Goal: Task Accomplishment & Management: Manage account settings

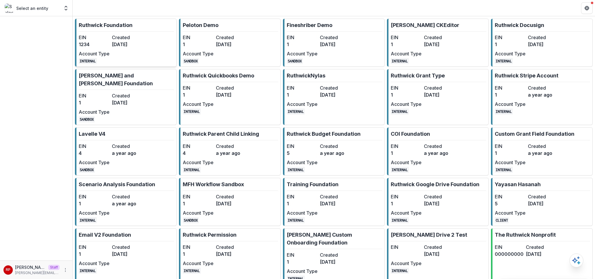
click at [124, 37] on dt "Created" at bounding box center [127, 37] width 31 height 7
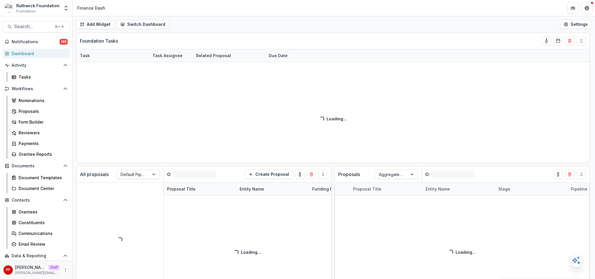
click at [65, 270] on icon "More" at bounding box center [65, 270] width 5 height 5
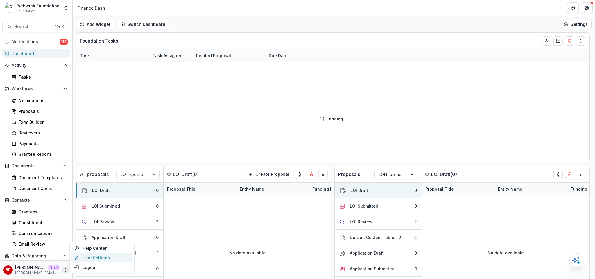
click at [94, 258] on link "User Settings" at bounding box center [102, 258] width 62 height 10
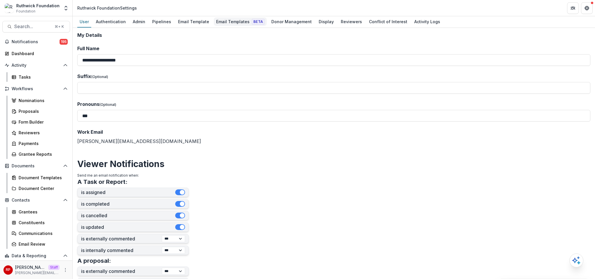
click at [230, 25] on div "Email Templates Beta" at bounding box center [240, 21] width 53 height 8
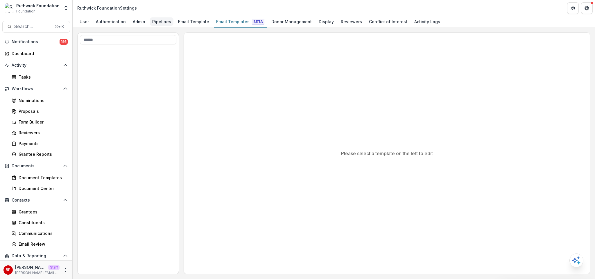
click at [150, 23] on div "Pipelines" at bounding box center [162, 21] width 24 height 8
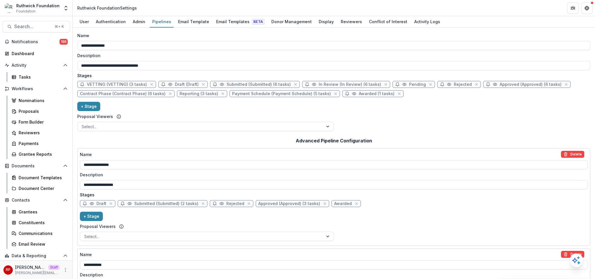
click at [331, 85] on span "In Review (In Review) (6 tasks)" at bounding box center [350, 84] width 62 height 5
select select "******"
select select
select select "*****"
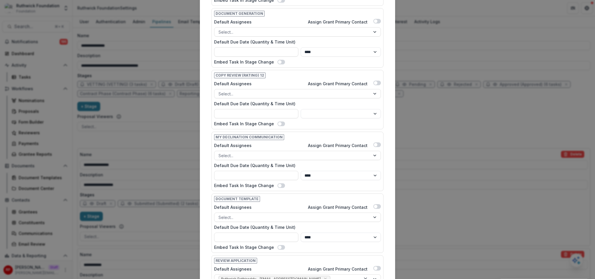
scroll to position [317, 0]
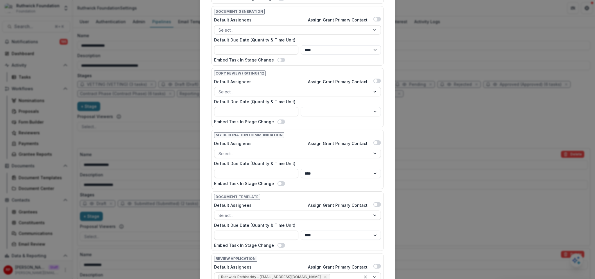
click at [376, 80] on span at bounding box center [377, 81] width 8 height 5
click at [377, 81] on span at bounding box center [378, 80] width 3 height 3
click at [279, 122] on span at bounding box center [281, 122] width 8 height 5
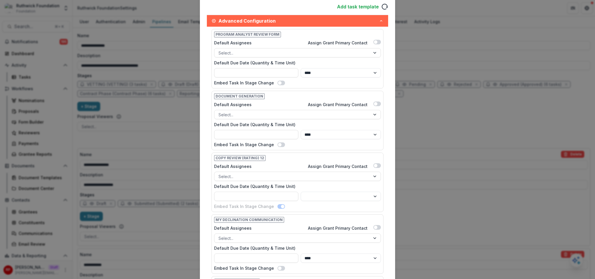
scroll to position [272, 0]
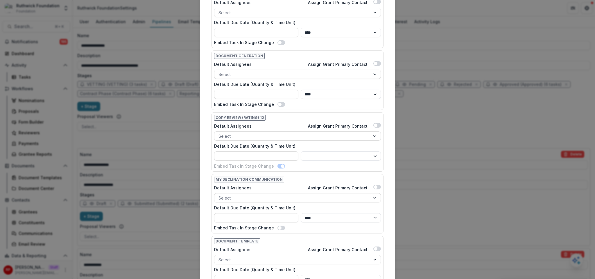
click at [277, 167] on span at bounding box center [281, 166] width 8 height 5
click at [281, 167] on span at bounding box center [282, 166] width 3 height 3
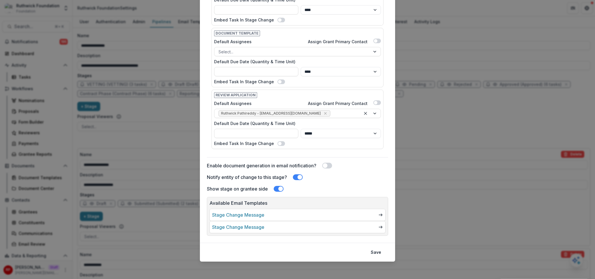
scroll to position [370, 0]
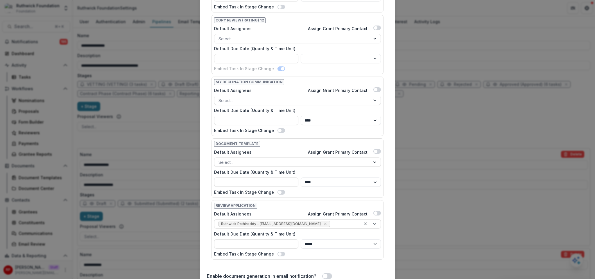
click at [277, 69] on span at bounding box center [281, 69] width 8 height 5
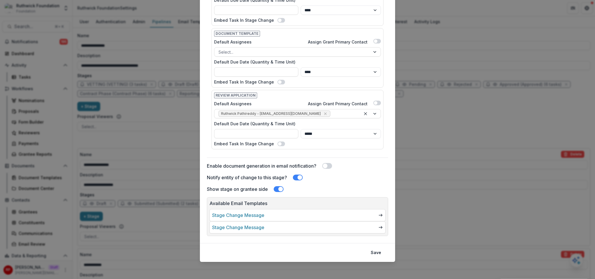
scroll to position [482, 0]
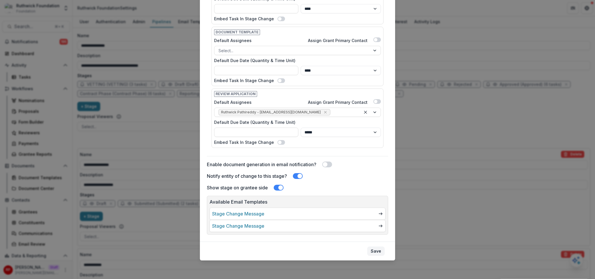
click at [380, 251] on button "Save" at bounding box center [375, 251] width 17 height 9
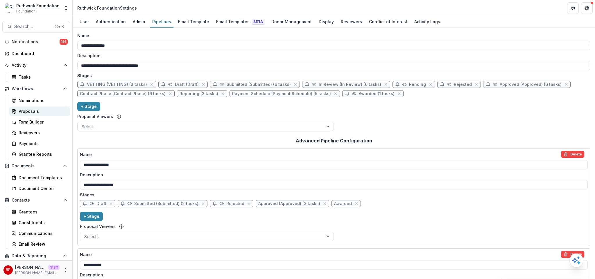
click at [35, 110] on div "Proposals" at bounding box center [42, 111] width 47 height 6
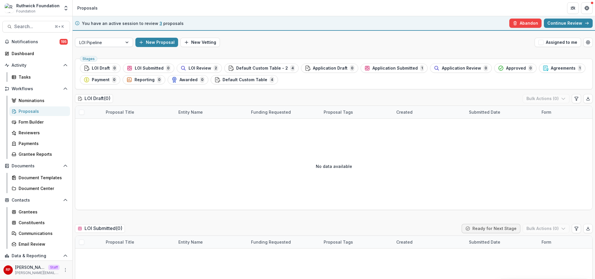
drag, startPoint x: 103, startPoint y: 42, endPoint x: 105, endPoint y: 45, distance: 3.2
click at [103, 42] on div at bounding box center [98, 42] width 39 height 7
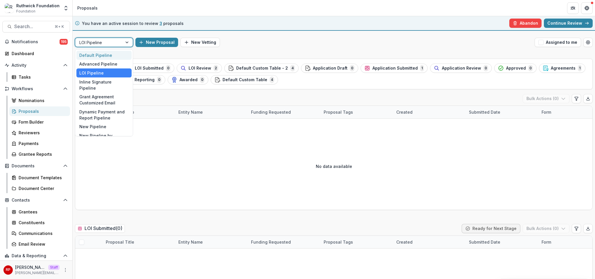
click at [107, 54] on div "Default Pipeline" at bounding box center [103, 55] width 55 height 9
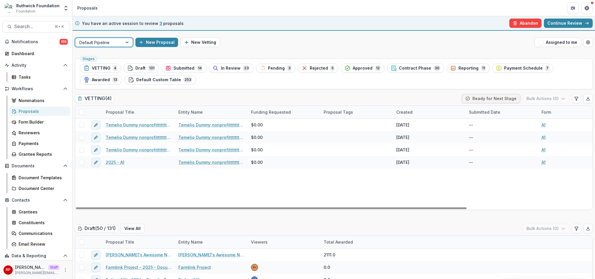
scroll to position [123, 0]
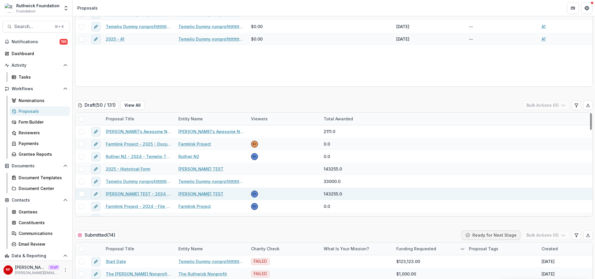
click at [140, 194] on link "[PERSON_NAME] TEST - 2024 - Temelio Test Form" at bounding box center [139, 194] width 66 height 6
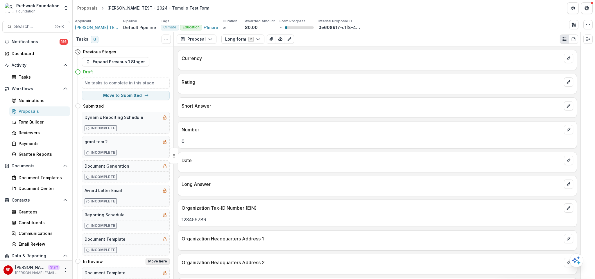
click at [159, 263] on button "Move here" at bounding box center [158, 261] width 24 height 7
select select "*********"
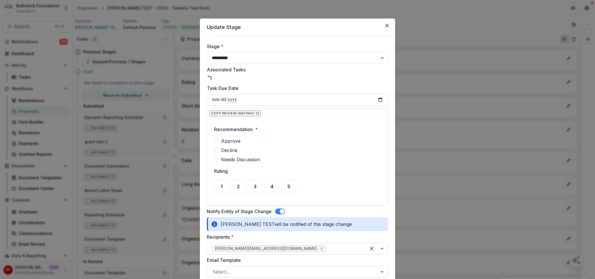
select select "**********"
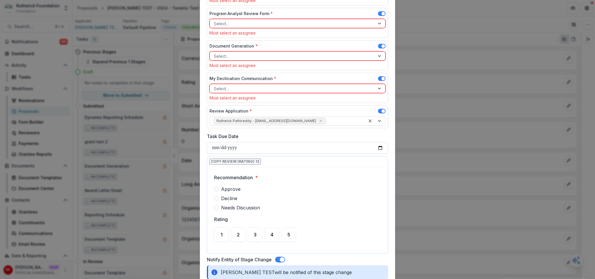
scroll to position [69, 0]
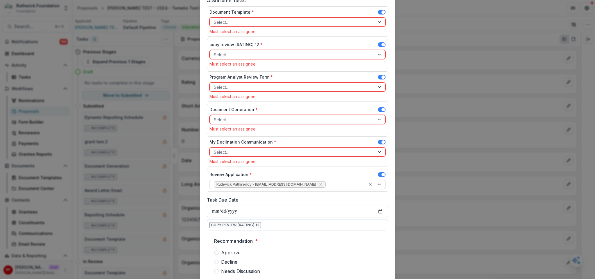
click at [234, 42] on label "copy review (RATING) 12 *" at bounding box center [235, 45] width 53 height 6
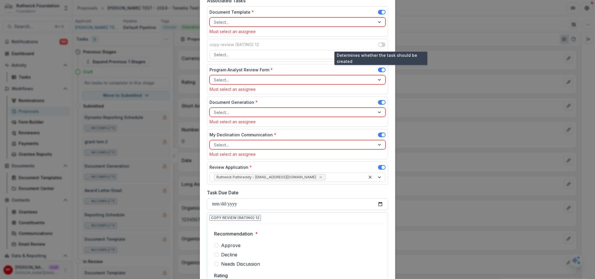
click at [234, 44] on label "copy review (RATING) 12" at bounding box center [234, 45] width 50 height 6
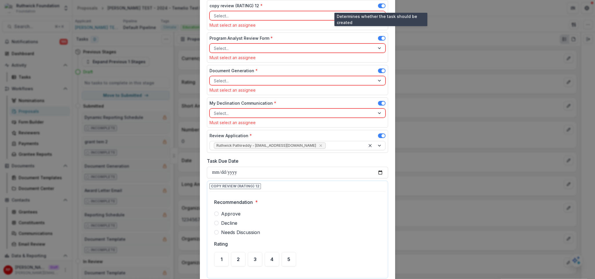
scroll to position [144, 0]
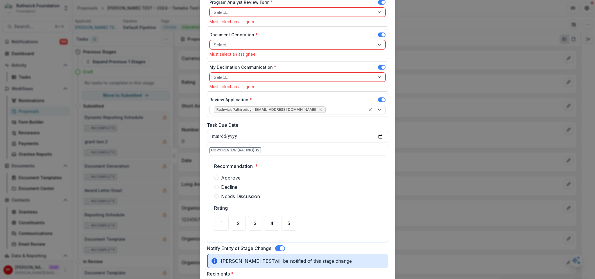
click at [231, 180] on span "Approve" at bounding box center [230, 178] width 19 height 7
click at [254, 226] on span "3" at bounding box center [255, 223] width 3 height 5
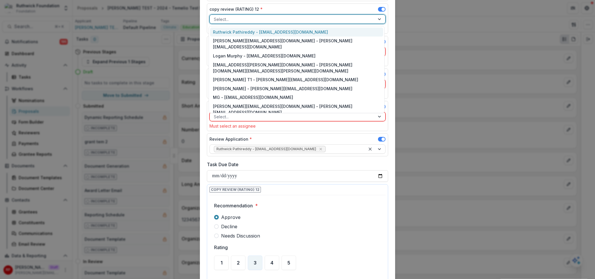
click at [248, 17] on div at bounding box center [292, 19] width 157 height 7
click at [251, 29] on div "Ruthwick Pathireddy - [EMAIL_ADDRESS][DOMAIN_NAME]" at bounding box center [296, 32] width 173 height 9
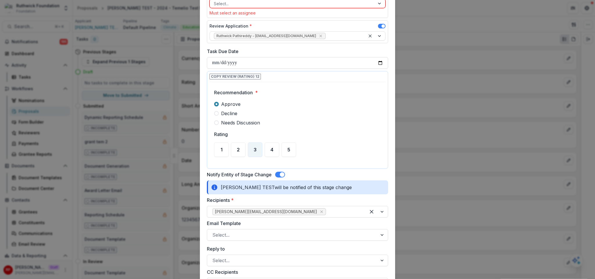
click at [277, 176] on span at bounding box center [280, 175] width 10 height 6
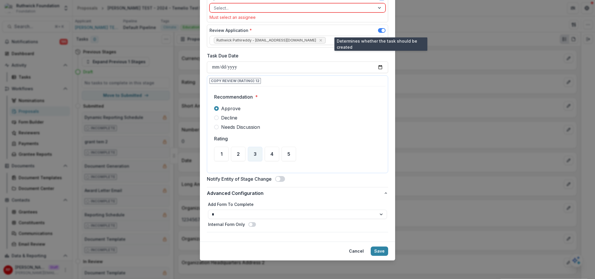
click at [380, 30] on span at bounding box center [382, 30] width 8 height 5
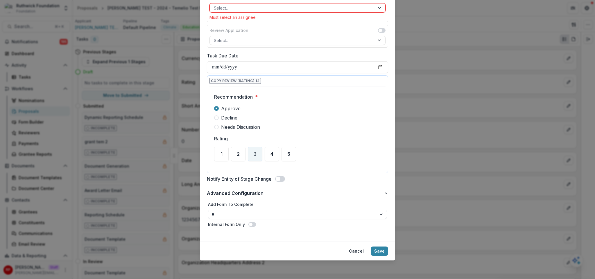
scroll to position [109, 0]
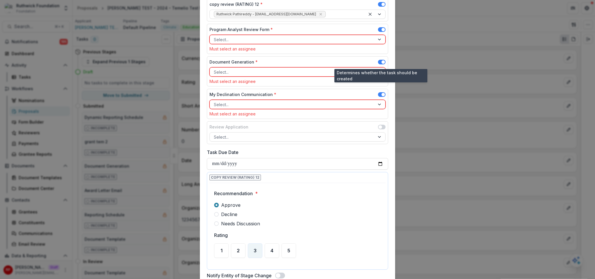
click at [379, 63] on span at bounding box center [382, 62] width 8 height 5
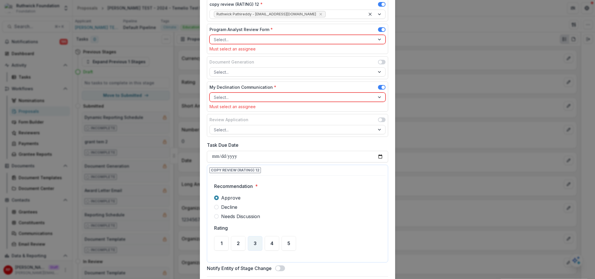
click at [382, 26] on div "Program Analyst Review Form *" at bounding box center [297, 30] width 176 height 8
click at [381, 32] on span at bounding box center [382, 29] width 8 height 5
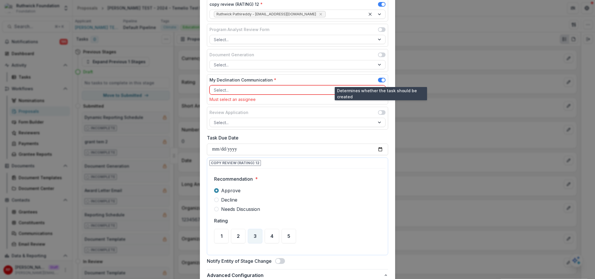
click at [380, 79] on span at bounding box center [382, 80] width 8 height 5
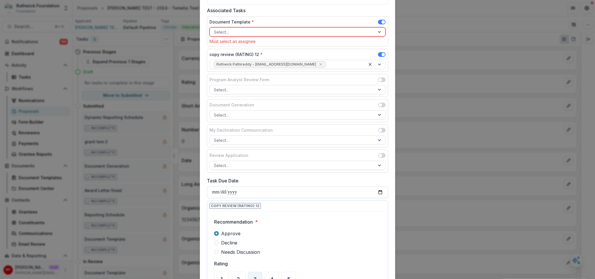
scroll to position [58, 0]
click at [378, 24] on span at bounding box center [382, 23] width 8 height 5
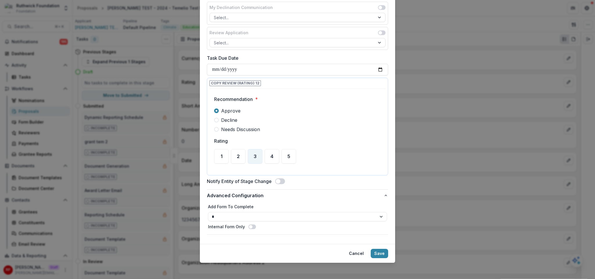
scroll to position [177, 0]
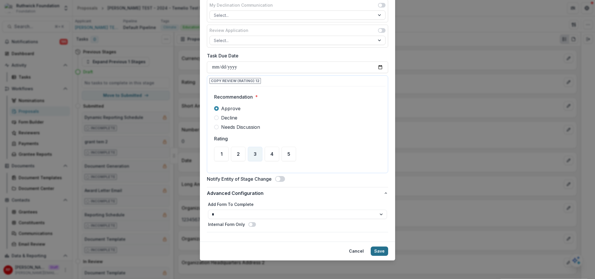
click at [381, 253] on button "Save" at bounding box center [379, 251] width 17 height 9
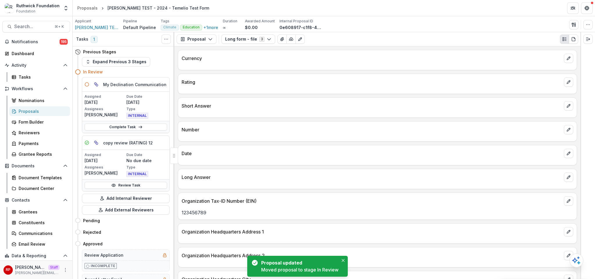
click at [107, 144] on h5 "copy review (RATING) 12" at bounding box center [128, 143] width 50 height 6
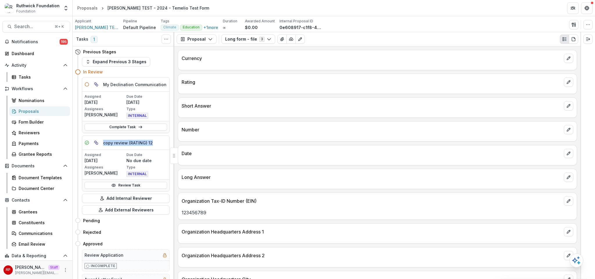
drag, startPoint x: 106, startPoint y: 144, endPoint x: 147, endPoint y: 146, distance: 40.7
click at [147, 146] on div "copy review (RATING) 12" at bounding box center [125, 143] width 87 height 14
click at [130, 152] on div "Assigned [DATE] Due Date No due date Assignees [PERSON_NAME] Type INTERNAL" at bounding box center [125, 164] width 87 height 29
click at [137, 184] on link "Review Task" at bounding box center [126, 185] width 82 height 7
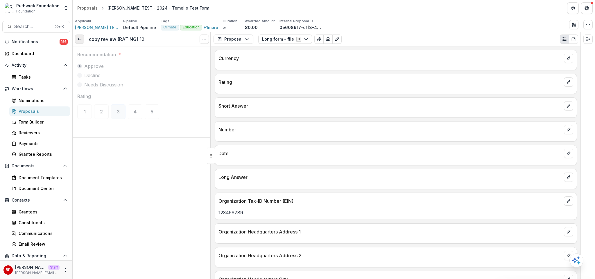
click at [79, 36] on link at bounding box center [79, 39] width 9 height 9
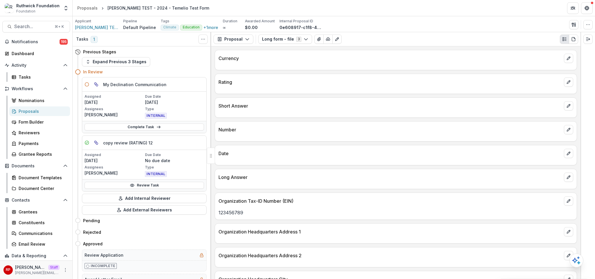
click at [183, 155] on p "Due Date" at bounding box center [174, 154] width 59 height 5
click at [65, 271] on icon "More" at bounding box center [65, 270] width 5 height 5
click at [123, 256] on link "User Settings" at bounding box center [102, 258] width 62 height 10
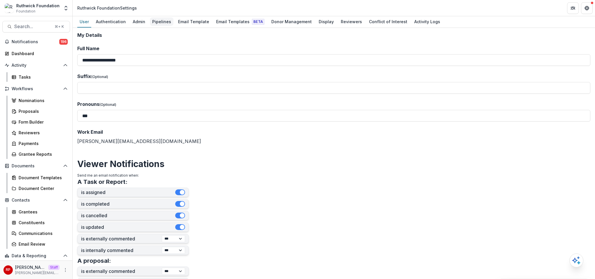
click at [156, 21] on div "Pipelines" at bounding box center [162, 21] width 24 height 8
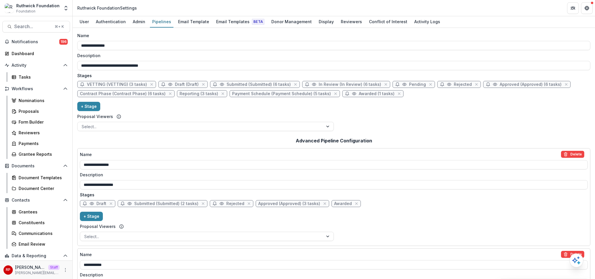
click at [252, 86] on span "Submitted (Submitted) (6 tasks)" at bounding box center [259, 84] width 64 height 5
select select "*********"
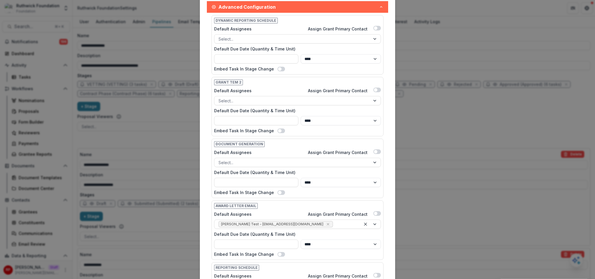
scroll to position [180, 0]
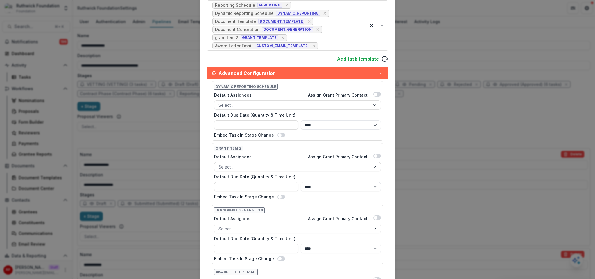
click at [146, 105] on div "Edit Stage Stage Name Rename ********* Display Name ********* Description Stage…" at bounding box center [297, 139] width 595 height 279
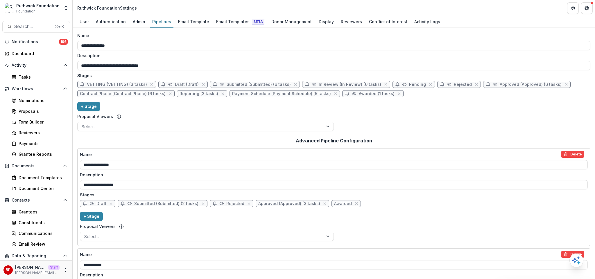
click at [243, 86] on span "Submitted (Submitted) (6 tasks)" at bounding box center [259, 84] width 64 height 5
select select "*********"
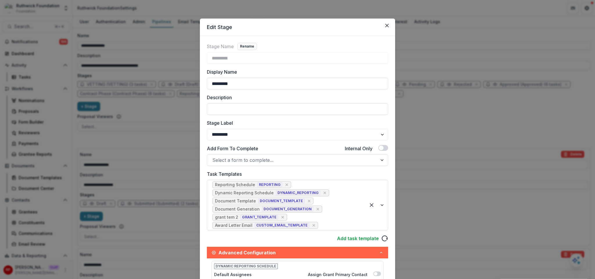
click at [181, 125] on div "Edit Stage Stage Name Rename ********* Display Name ********* Description Stage…" at bounding box center [297, 139] width 595 height 279
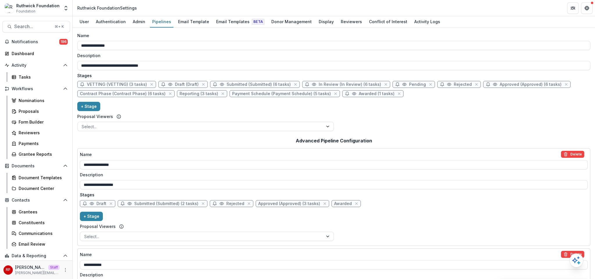
click at [322, 87] on span "In Review (In Review) (6 tasks)" at bounding box center [350, 84] width 62 height 5
select select "******"
select select
select select "*****"
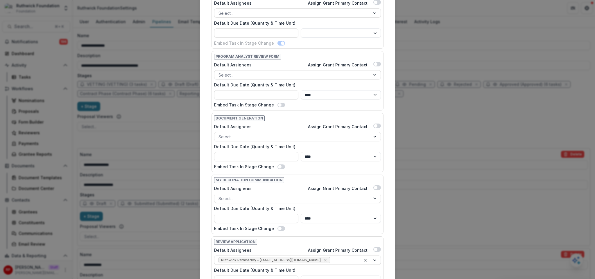
scroll to position [333, 0]
click at [240, 17] on div at bounding box center [292, 14] width 148 height 7
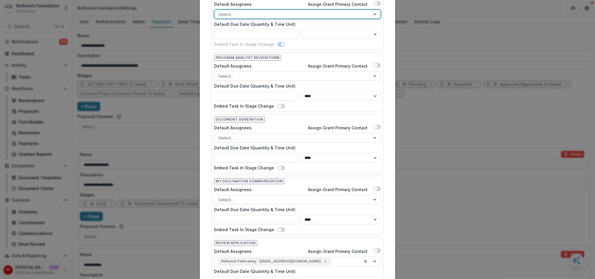
click at [240, 17] on div at bounding box center [292, 14] width 148 height 7
click at [239, 5] on label "Default Assignees" at bounding box center [232, 4] width 37 height 6
click at [220, 11] on input "Default Assignees" at bounding box center [218, 14] width 1 height 6
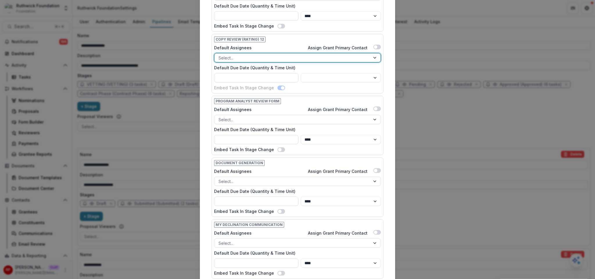
click at [277, 47] on div "Default Assignees Assign Grant Primary Contact" at bounding box center [297, 49] width 167 height 8
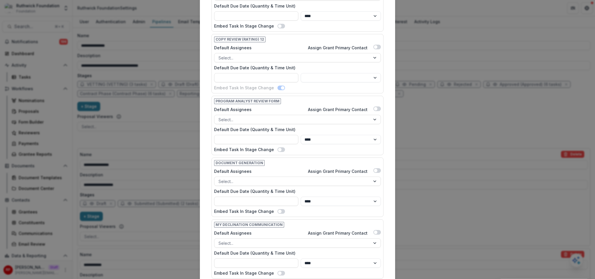
click at [277, 88] on span at bounding box center [281, 88] width 8 height 5
